Goal: Answer question/provide support

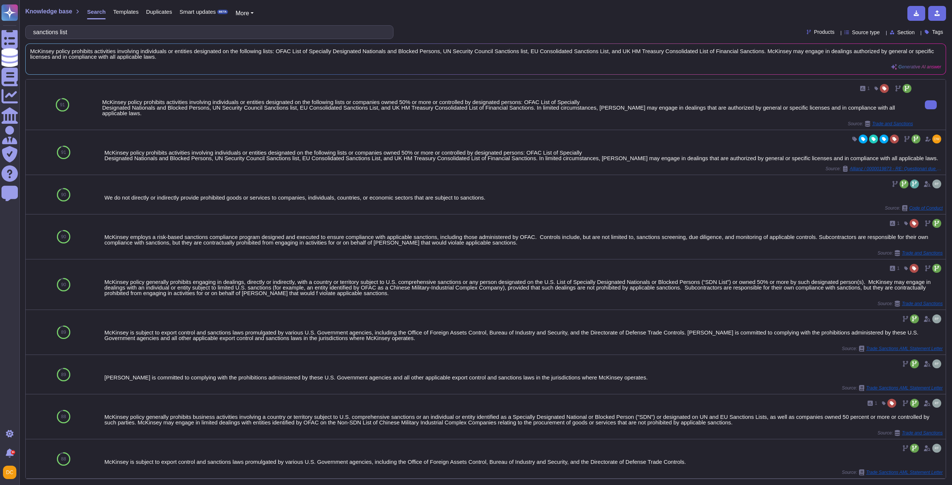
click at [794, 109] on div "McKinsey policy prohibits activities involving individuals or entities designat…" at bounding box center [507, 107] width 811 height 17
click at [925, 107] on button at bounding box center [931, 104] width 12 height 9
click at [925, 108] on button at bounding box center [931, 104] width 12 height 9
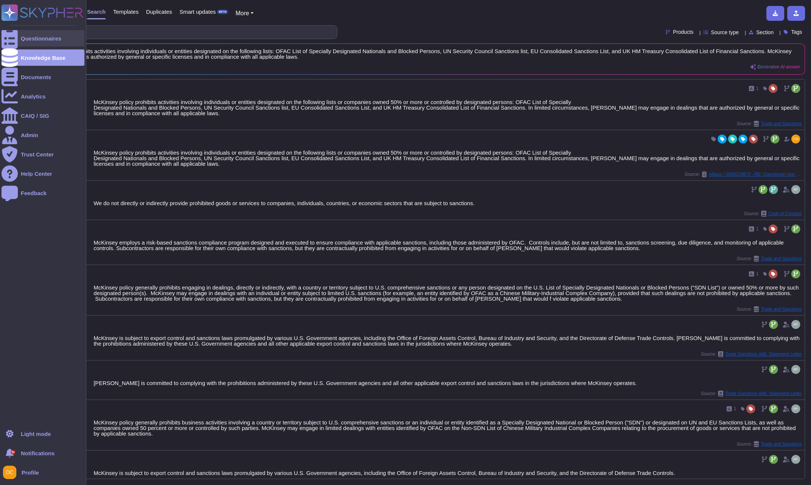
click at [4, 32] on div at bounding box center [9, 38] width 16 height 16
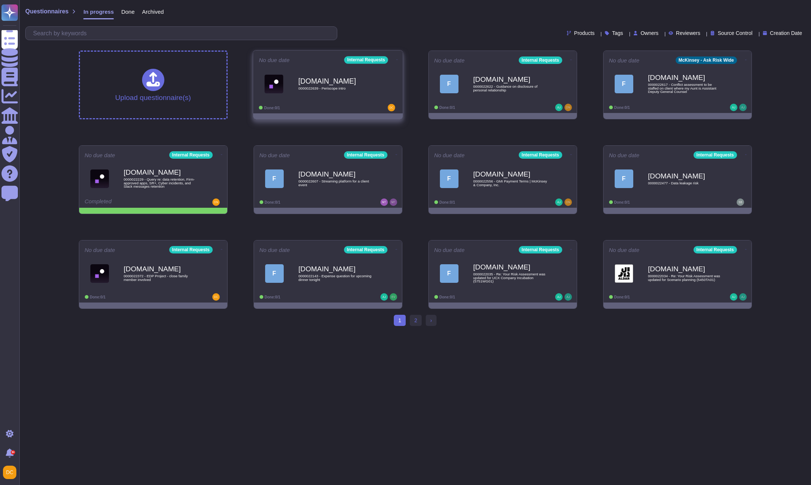
click at [305, 95] on div "[DOMAIN_NAME] 0000022639 - Periscope intro" at bounding box center [335, 84] width 75 height 30
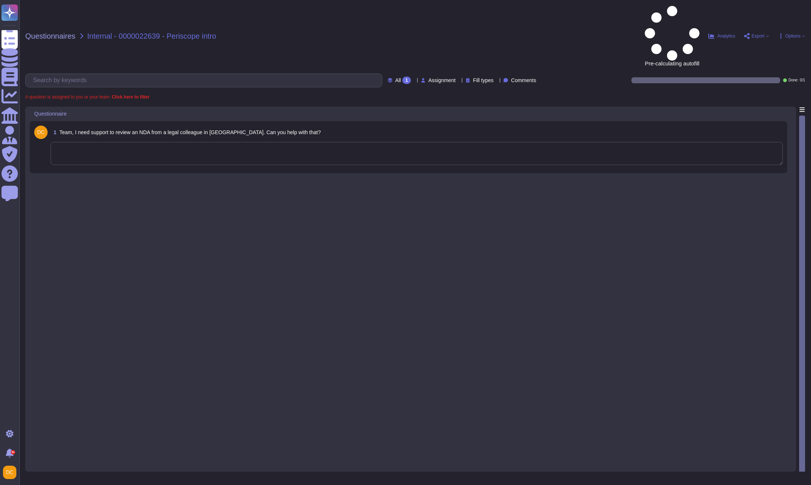
click at [180, 142] on textarea at bounding box center [417, 153] width 732 height 23
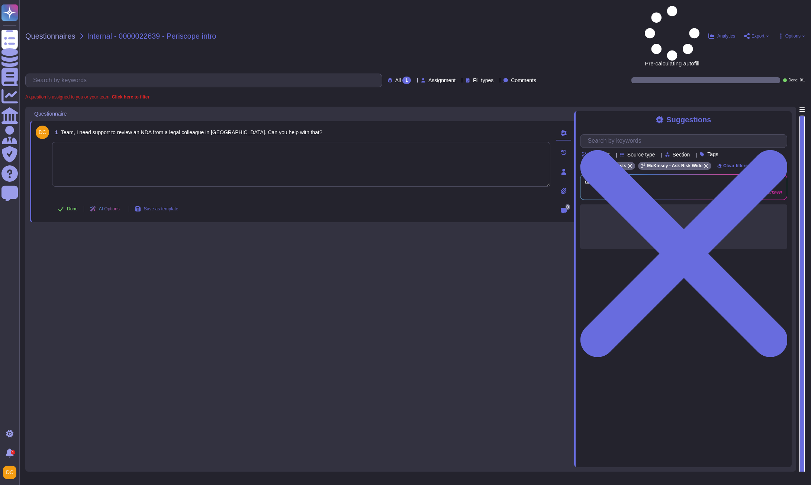
paste textarea "We are connecting you with @Nordics Legal to assist on your request."
type textarea "We are connecting you with @Nordics Legal to assist on your request."
click at [71, 207] on span "Done" at bounding box center [72, 209] width 11 height 4
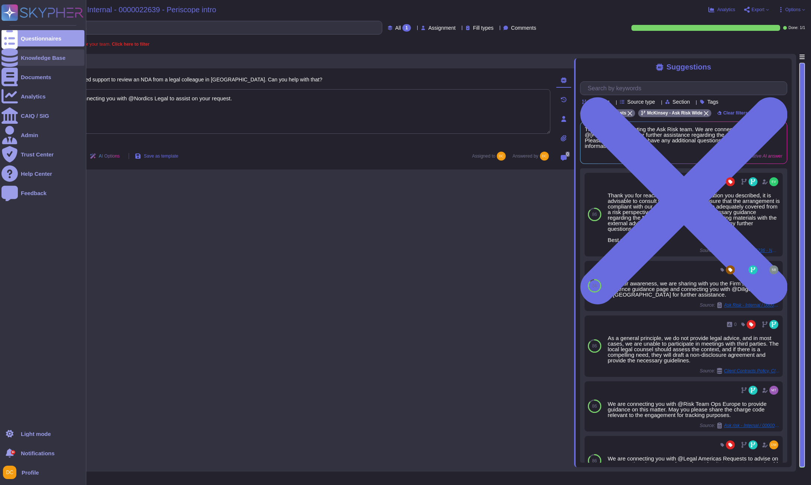
click at [14, 51] on div at bounding box center [9, 57] width 16 height 16
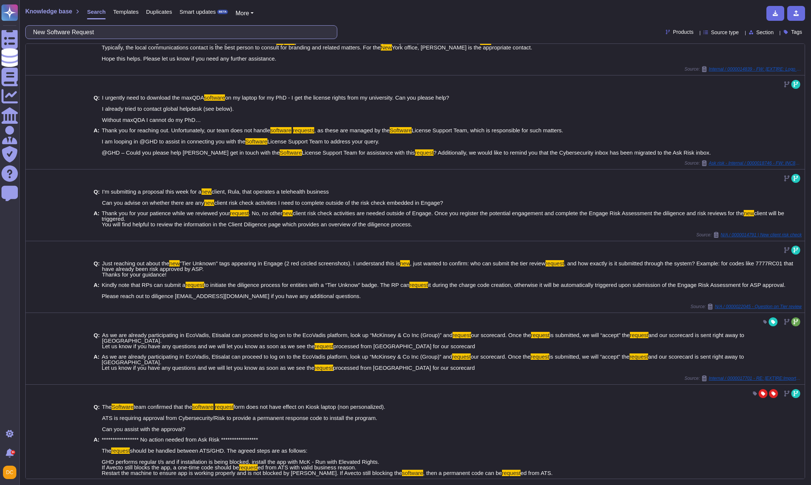
scroll to position [168, 0]
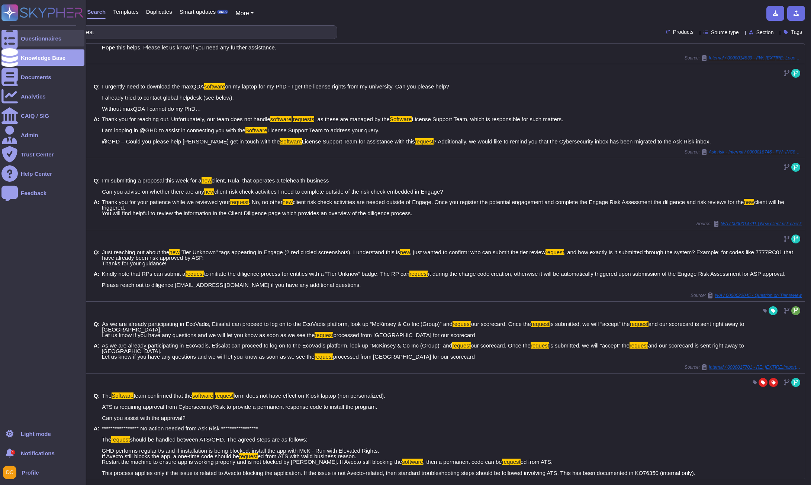
click at [7, 36] on icon at bounding box center [9, 39] width 16 height 22
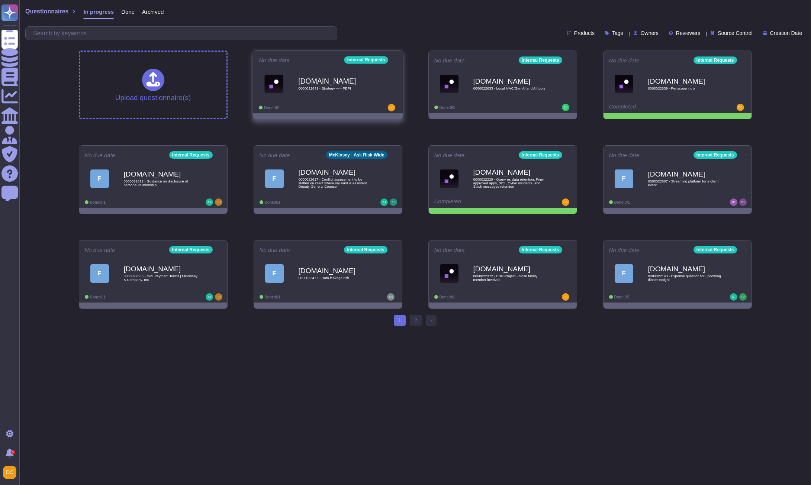
click at [330, 81] on b "[DOMAIN_NAME]" at bounding box center [335, 80] width 75 height 7
